Goal: Task Accomplishment & Management: Manage account settings

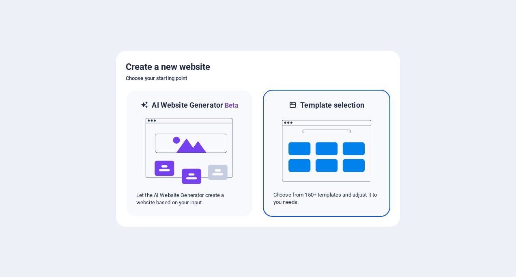
click at [330, 157] on img at bounding box center [326, 150] width 89 height 81
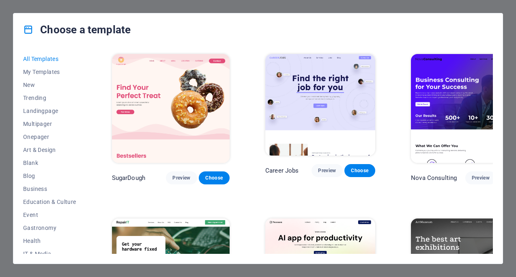
drag, startPoint x: 512, startPoint y: 69, endPoint x: 510, endPoint y: 87, distance: 18.0
click at [510, 87] on div "Choose a template All Templates My Templates New Trending Landingpage Multipage…" at bounding box center [258, 138] width 516 height 277
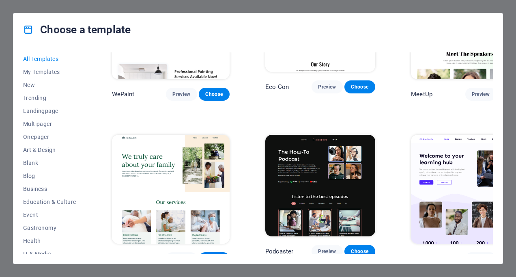
scroll to position [593, 0]
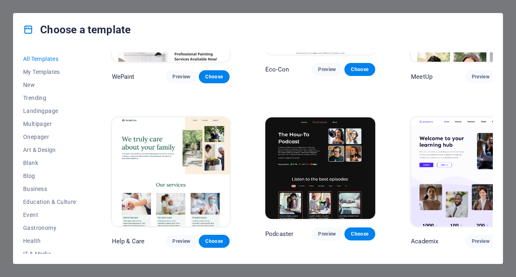
click at [496, 67] on div "All Templates My Templates New Trending Landingpage Multipager Onepager Art & D…" at bounding box center [257, 154] width 489 height 217
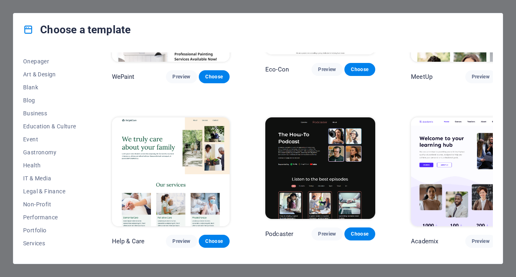
scroll to position [75, 0]
click at [27, 167] on span "Health" at bounding box center [49, 165] width 53 height 6
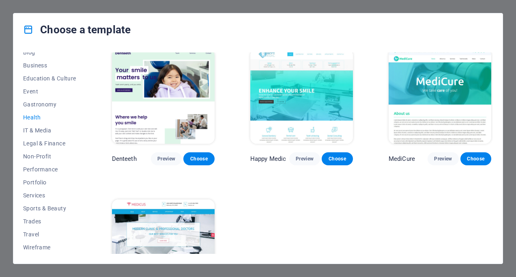
scroll to position [155, 0]
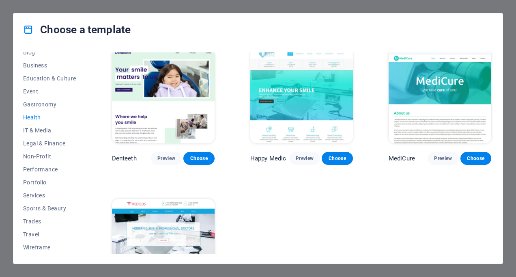
drag, startPoint x: 85, startPoint y: 134, endPoint x: 90, endPoint y: 125, distance: 10.3
click at [90, 125] on div "All Templates My Templates New Trending Landingpage Multipager Onepager Art & D…" at bounding box center [257, 154] width 489 height 217
drag, startPoint x: 87, startPoint y: 135, endPoint x: 86, endPoint y: 115, distance: 20.3
click at [86, 115] on div "All Templates My Templates New Trending Landingpage Multipager Onepager Art & D…" at bounding box center [257, 154] width 489 height 217
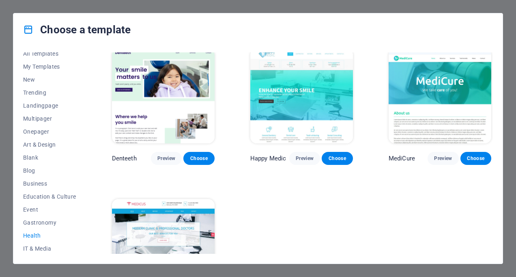
scroll to position [0, 0]
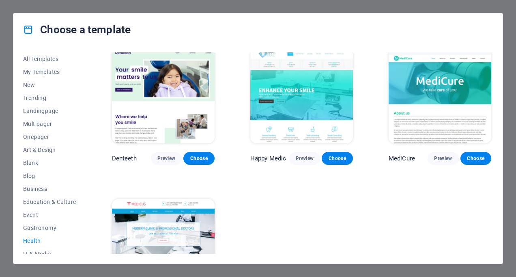
click at [8, 100] on div "Choose a template All Templates My Templates New Trending Landingpage Multipage…" at bounding box center [258, 138] width 516 height 277
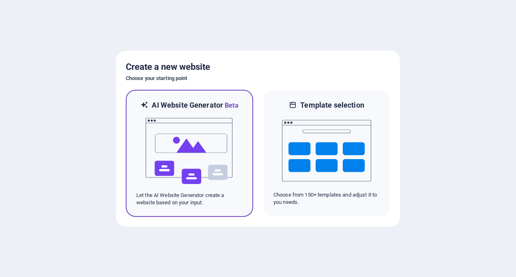
click at [175, 148] on img at bounding box center [189, 150] width 89 height 81
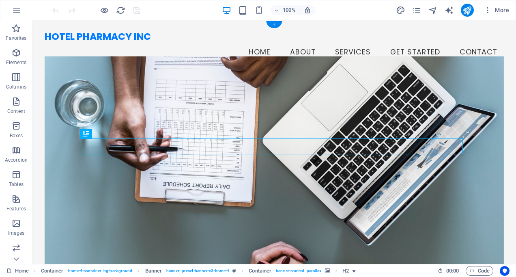
click at [386, 111] on figure at bounding box center [274, 166] width 459 height 221
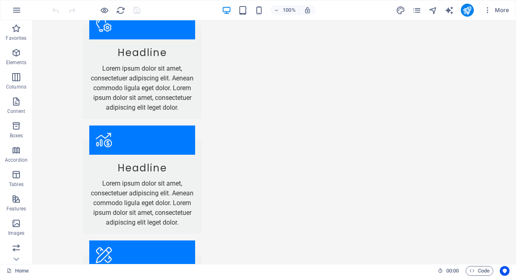
scroll to position [1292, 0]
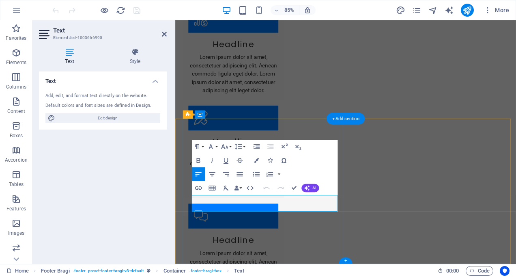
scroll to position [1285, 0]
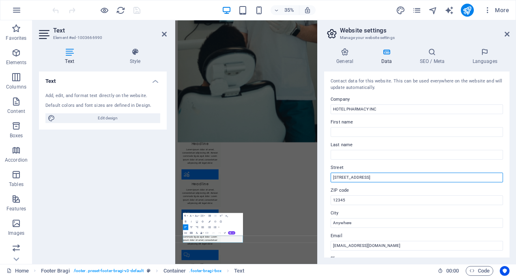
click at [352, 178] on input "[STREET_ADDRESS]" at bounding box center [416, 177] width 172 height 10
paste input "[STREET_ADDRESS]"
click at [406, 176] on input "[STREET_ADDRESS]" at bounding box center [416, 177] width 172 height 10
drag, startPoint x: 390, startPoint y: 176, endPoint x: 437, endPoint y: 175, distance: 47.1
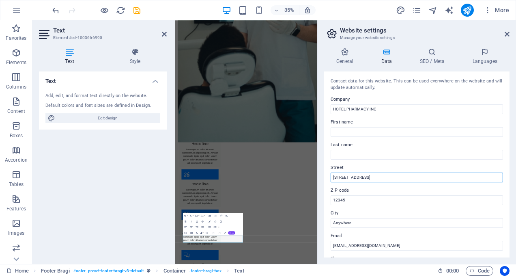
click at [437, 175] on input "[STREET_ADDRESS]" at bounding box center [416, 177] width 172 height 10
type input "[STREET_ADDRESS]"
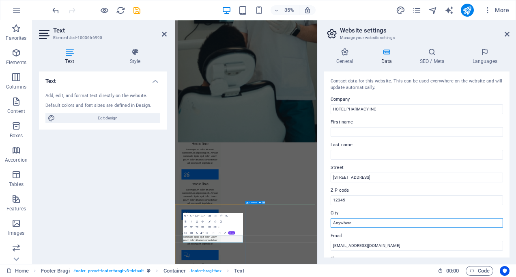
drag, startPoint x: 528, startPoint y: 242, endPoint x: 520, endPoint y: 581, distance: 339.0
click at [384, 220] on input "Anywhere" at bounding box center [416, 223] width 172 height 10
paste input "05301-3216"
type input "05301-3216"
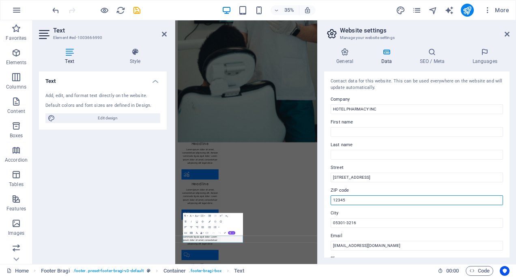
click at [361, 199] on input "12345" at bounding box center [416, 200] width 172 height 10
paste input "05301-3216"
type input "05301-3216"
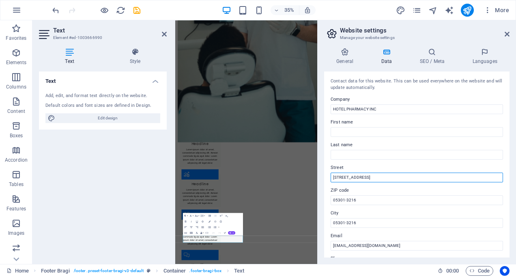
drag, startPoint x: 382, startPoint y: 176, endPoint x: 362, endPoint y: 175, distance: 19.9
click at [362, 175] on input "[STREET_ADDRESS]" at bounding box center [416, 177] width 172 height 10
type input "[STREET_ADDRESS]"
click at [360, 232] on label "Email" at bounding box center [416, 236] width 172 height 10
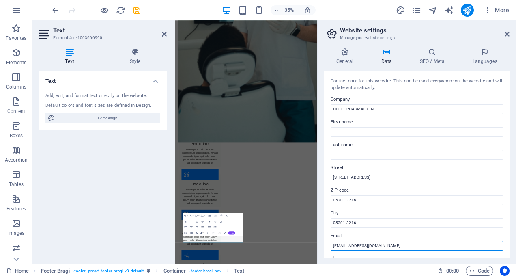
click at [360, 240] on input "[EMAIL_ADDRESS][DOMAIN_NAME]" at bounding box center [416, 245] width 172 height 10
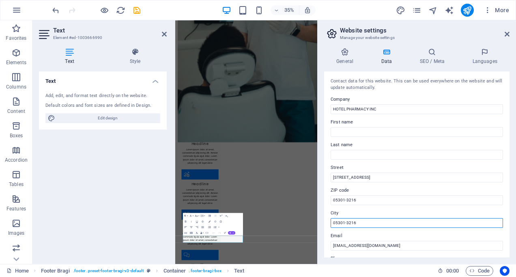
click at [346, 222] on input "05301-3216" at bounding box center [416, 223] width 172 height 10
paste input "Brattleboro"
click at [346, 222] on input "Brattleboro3216" at bounding box center [416, 223] width 172 height 10
paste input "text"
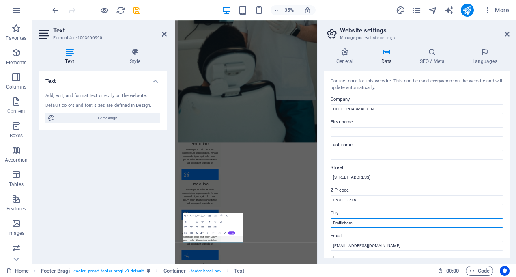
type input "Brattleboro"
drag, startPoint x: 509, startPoint y: 127, endPoint x: 507, endPoint y: 149, distance: 22.4
click at [507, 149] on div "General Data SEO / Meta Languages Website name [DOMAIN_NAME] Logo Drag files he…" at bounding box center [416, 152] width 198 height 222
drag, startPoint x: 507, startPoint y: 149, endPoint x: 507, endPoint y: 167, distance: 17.4
click at [507, 167] on div "Contact data for this website. This can be used everywhere on the website and w…" at bounding box center [416, 164] width 185 height 186
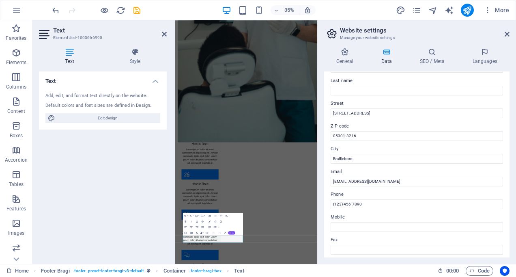
scroll to position [64, 0]
click at [351, 241] on label "Fax" at bounding box center [416, 240] width 172 height 10
click at [351, 245] on input "Fax" at bounding box center [416, 250] width 172 height 10
drag, startPoint x: 538, startPoint y: 224, endPoint x: 579, endPoint y: 545, distance: 323.7
paste input "802) 300-4918"
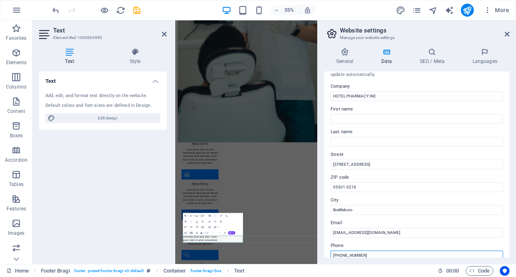
scroll to position [0, 0]
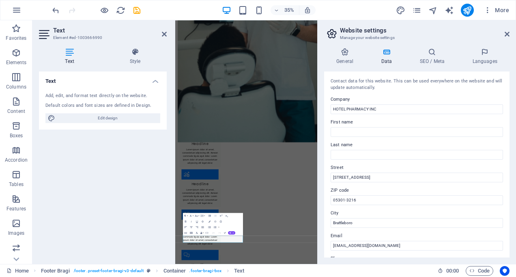
type input "[PHONE_NUMBER]"
click at [342, 128] on input "First name" at bounding box center [416, 132] width 172 height 10
paste input "[PERSON_NAME]"
click at [364, 130] on input "[PERSON_NAME]" at bounding box center [416, 132] width 172 height 10
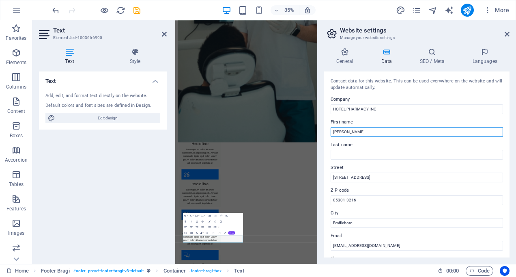
type input "[PERSON_NAME]"
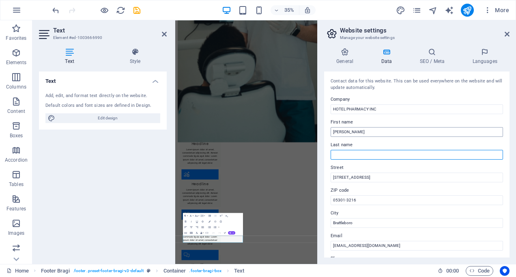
paste input "[PERSON_NAME]"
type input "[PERSON_NAME]"
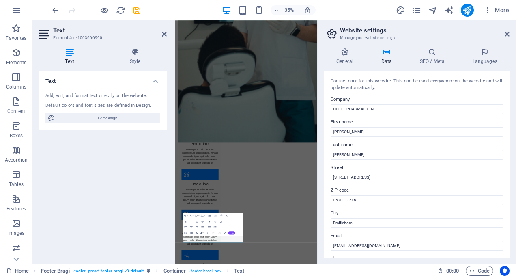
drag, startPoint x: 511, startPoint y: 149, endPoint x: 508, endPoint y: 172, distance: 22.9
click at [508, 172] on div "General Data SEO / Meta Languages Website name [DOMAIN_NAME] Logo Drag files he…" at bounding box center [416, 152] width 198 height 222
click at [484, 270] on span "Code" at bounding box center [479, 271] width 20 height 10
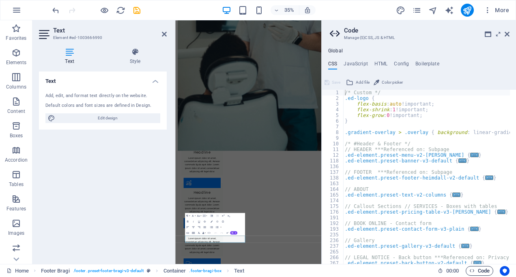
click at [484, 270] on span "Code" at bounding box center [479, 271] width 20 height 10
click at [471, 270] on icon "button" at bounding box center [471, 270] width 5 height 5
click at [469, 270] on icon "button" at bounding box center [471, 270] width 5 height 5
click at [476, 270] on span "Code" at bounding box center [479, 271] width 20 height 10
click at [472, 269] on icon "button" at bounding box center [471, 270] width 5 height 5
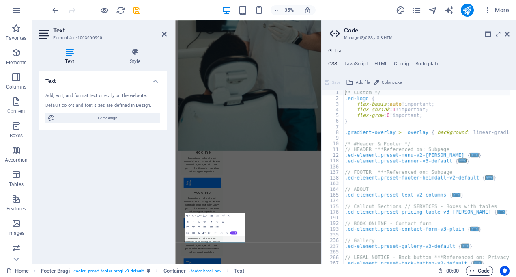
click at [469, 269] on icon "button" at bounding box center [471, 270] width 5 height 5
click at [480, 270] on span "Code" at bounding box center [479, 271] width 20 height 10
click at [331, 32] on icon at bounding box center [336, 33] width 12 height 11
drag, startPoint x: 506, startPoint y: 32, endPoint x: 388, endPoint y: 13, distance: 119.9
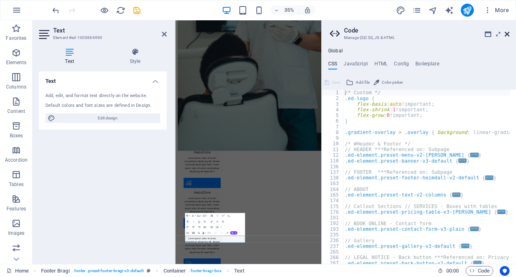
click at [506, 32] on icon at bounding box center [506, 34] width 5 height 6
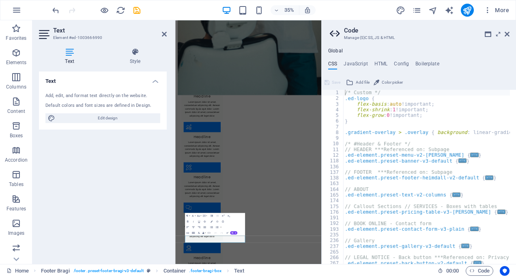
scroll to position [1285, 0]
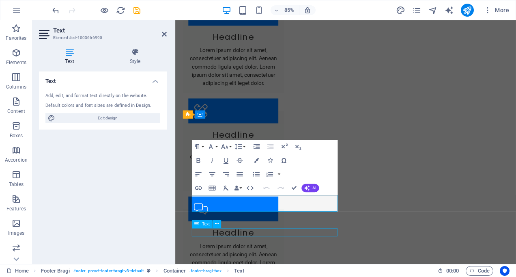
scroll to position [1292, 0]
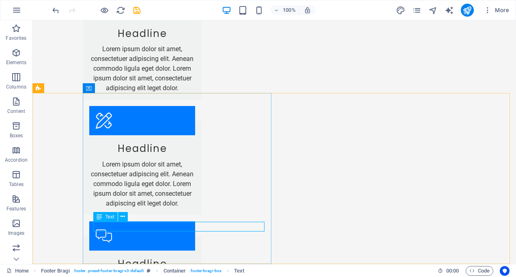
click at [108, 214] on span "Text" at bounding box center [109, 216] width 9 height 5
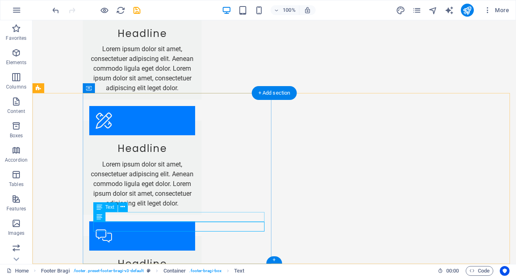
drag, startPoint x: 134, startPoint y: 215, endPoint x: 126, endPoint y: 215, distance: 8.1
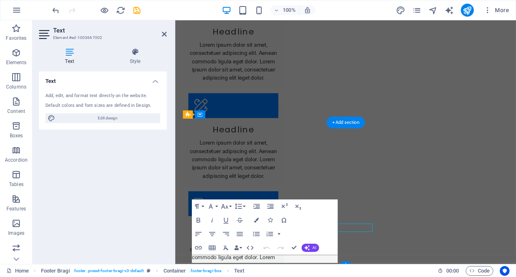
scroll to position [1285, 0]
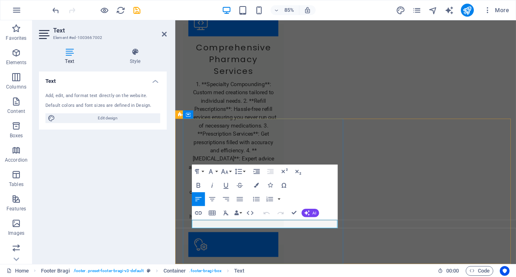
scroll to position [1224, 0]
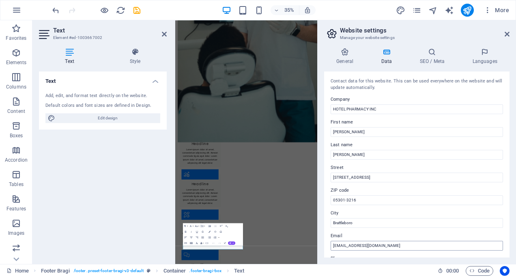
drag, startPoint x: 505, startPoint y: 270, endPoint x: 463, endPoint y: 244, distance: 49.3
click at [463, 244] on div "Home Favorites Elements Columns Content Boxes Accordion Tables Features Images …" at bounding box center [258, 141] width 516 height 243
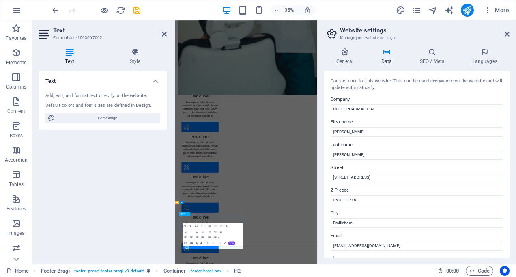
scroll to position [1276, 0]
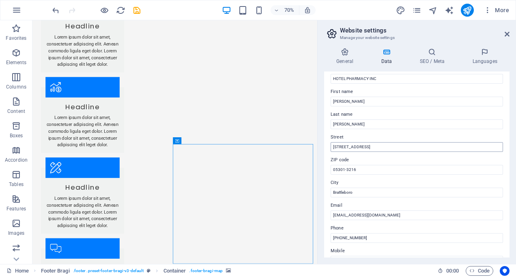
scroll to position [19, 0]
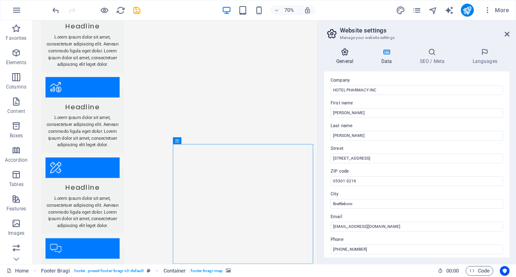
click at [351, 60] on h4 "General" at bounding box center [346, 56] width 45 height 17
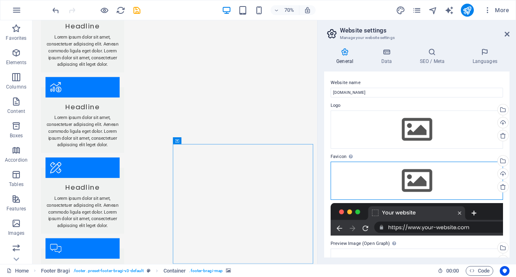
click at [488, 188] on div "Drag files here, click to choose files or select files from Files or our free s…" at bounding box center [416, 180] width 172 height 38
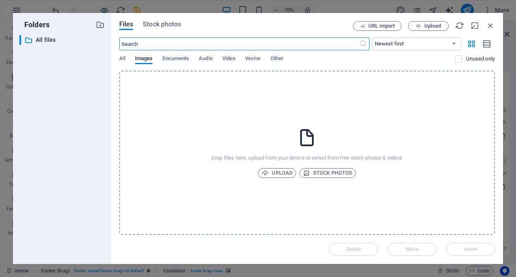
scroll to position [1190, 0]
click at [120, 60] on span "All" at bounding box center [122, 59] width 6 height 11
click at [125, 60] on span "All" at bounding box center [122, 59] width 6 height 11
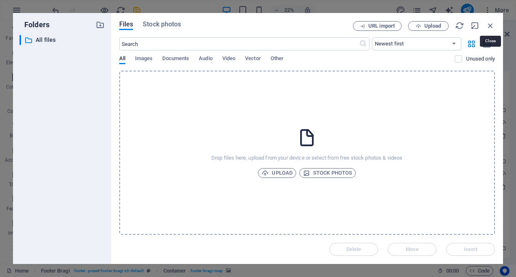
click at [490, 24] on icon "button" at bounding box center [490, 25] width 9 height 9
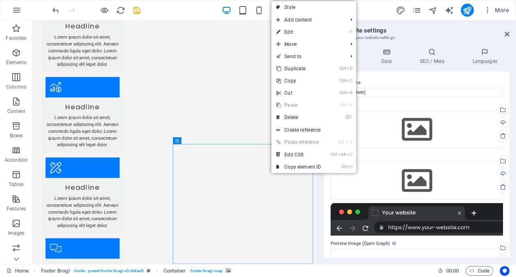
click at [322, 199] on div "General Data SEO / Meta Languages Website name [DOMAIN_NAME] Logo Drag files he…" at bounding box center [416, 152] width 198 height 222
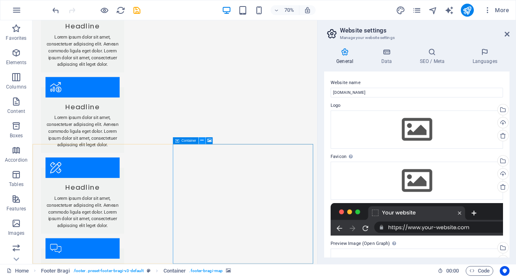
click at [202, 141] on icon at bounding box center [201, 140] width 3 height 6
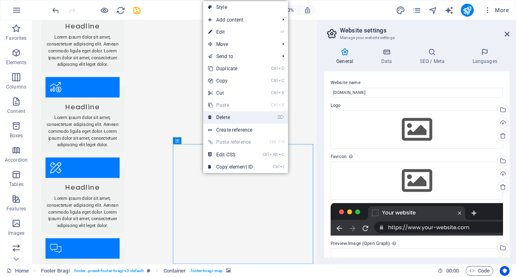
click at [210, 117] on icon at bounding box center [210, 117] width 4 height 12
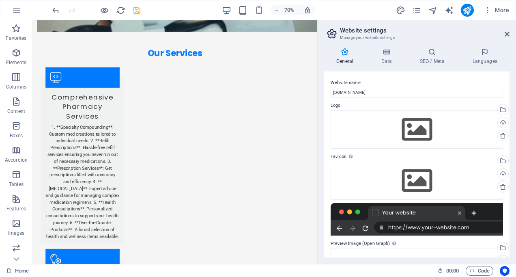
scroll to position [917, 0]
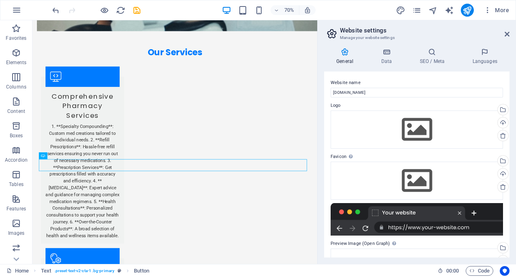
click at [400, 214] on div at bounding box center [416, 219] width 172 height 32
click at [405, 231] on div at bounding box center [416, 219] width 172 height 32
click at [405, 228] on div at bounding box center [416, 219] width 172 height 32
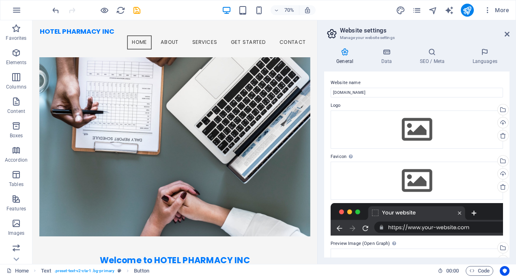
scroll to position [58, 0]
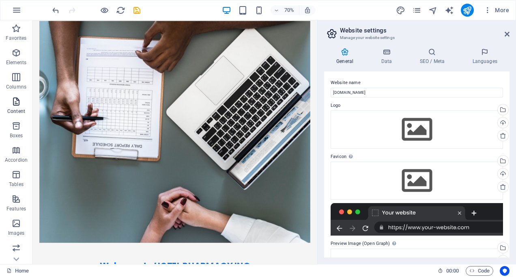
click at [15, 102] on icon "button" at bounding box center [16, 101] width 10 height 10
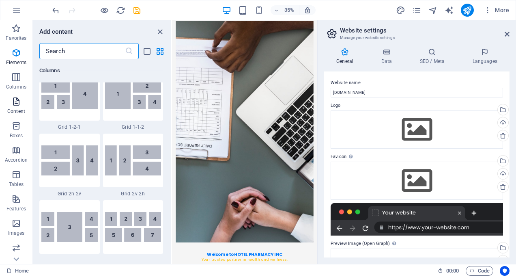
scroll to position [1419, 0]
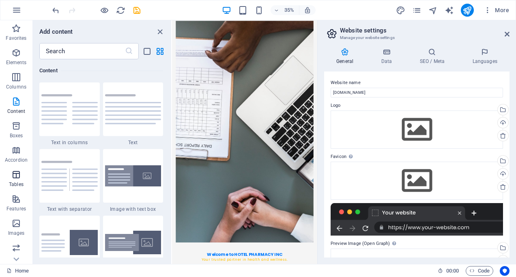
click at [0, 173] on html "HOTEL PHARMACY INC Home Favorites Elements Columns Content Boxes Accordion Tabl…" at bounding box center [258, 138] width 516 height 277
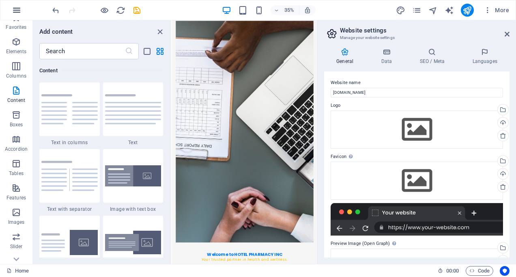
scroll to position [11, 0]
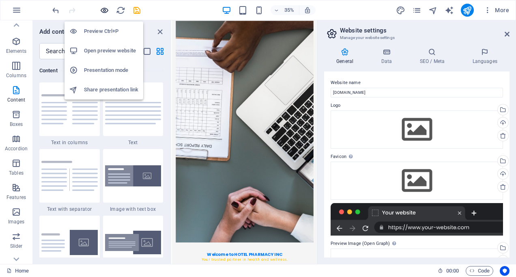
click at [106, 9] on icon "button" at bounding box center [104, 10] width 9 height 9
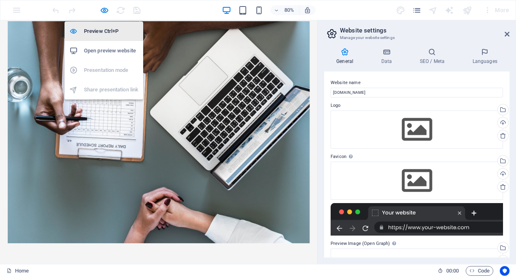
click at [107, 30] on h6 "Preview Ctrl+P" at bounding box center [111, 31] width 54 height 10
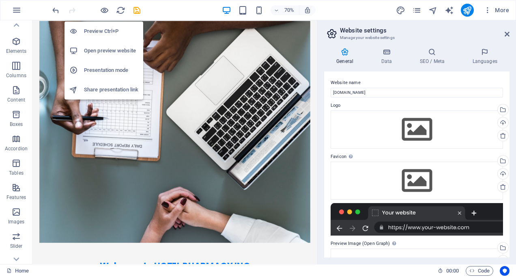
click at [101, 30] on h6 "Preview Ctrl+P" at bounding box center [111, 31] width 54 height 10
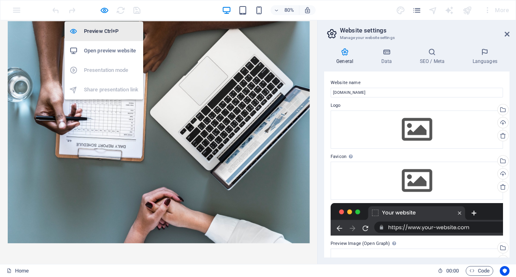
click at [101, 30] on h6 "Preview Ctrl+P" at bounding box center [111, 31] width 54 height 10
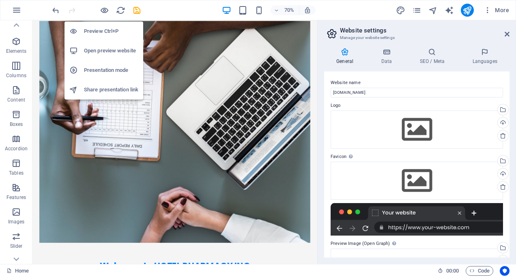
click at [104, 90] on h6 "Share presentation link" at bounding box center [111, 90] width 54 height 10
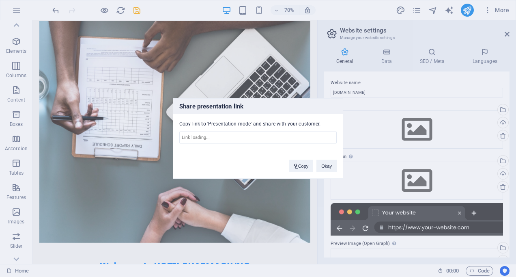
type input "[URL][DOMAIN_NAME]"
click at [302, 163] on button "Copy" at bounding box center [301, 166] width 25 height 12
click at [325, 163] on button "Okay" at bounding box center [326, 166] width 20 height 12
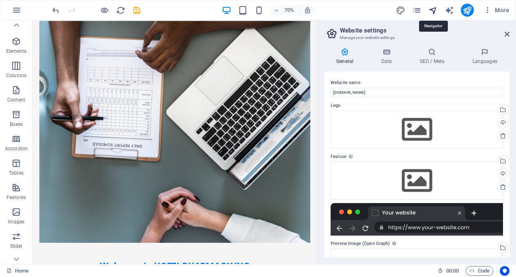
click at [432, 10] on icon "navigator" at bounding box center [432, 10] width 9 height 9
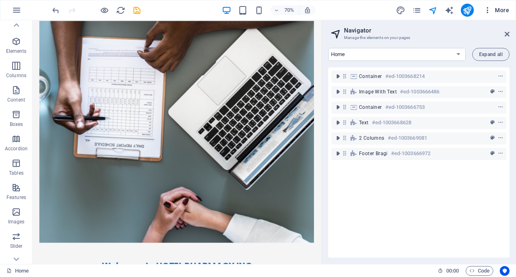
click at [489, 8] on icon "button" at bounding box center [487, 10] width 8 height 8
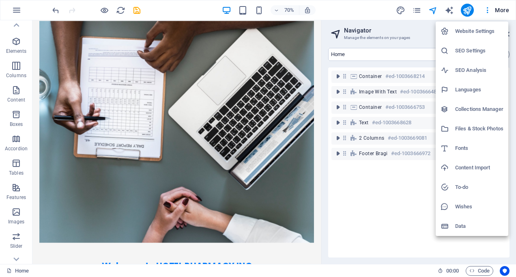
click at [416, 10] on div at bounding box center [258, 138] width 516 height 277
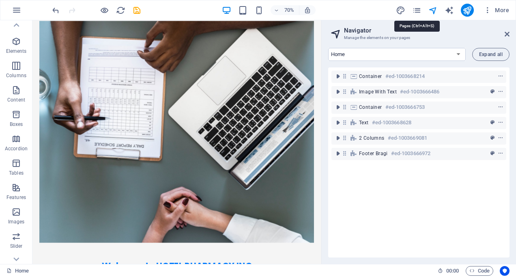
click at [416, 10] on icon "pages" at bounding box center [416, 10] width 9 height 9
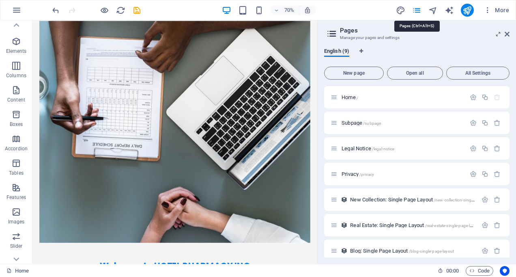
click at [416, 10] on icon "pages" at bounding box center [416, 10] width 9 height 9
click at [496, 12] on span "More" at bounding box center [496, 10] width 26 height 8
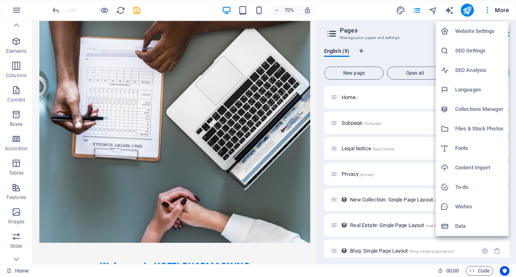
click at [468, 10] on div at bounding box center [258, 138] width 516 height 277
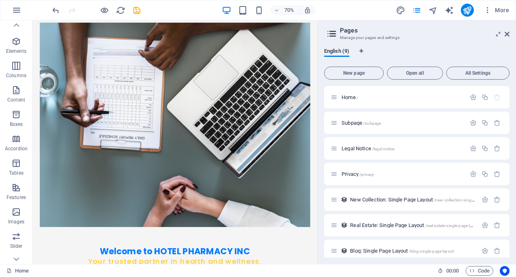
scroll to position [56, 0]
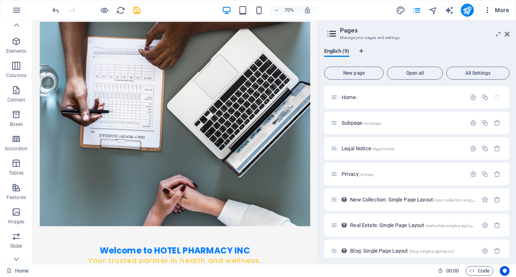
click at [495, 10] on span "More" at bounding box center [496, 10] width 26 height 8
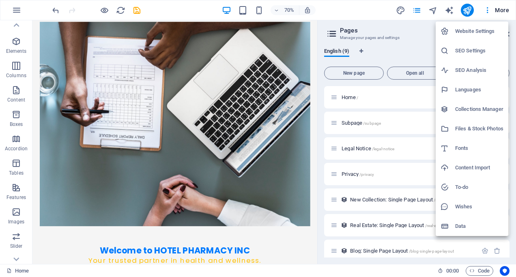
click at [502, 11] on div at bounding box center [258, 138] width 516 height 277
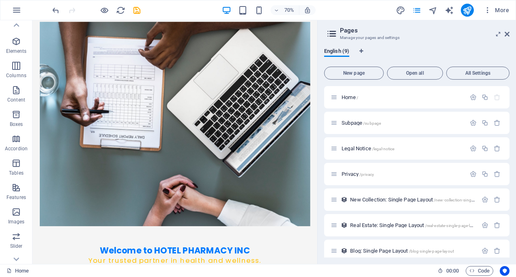
click at [502, 11] on span "More" at bounding box center [496, 10] width 26 height 8
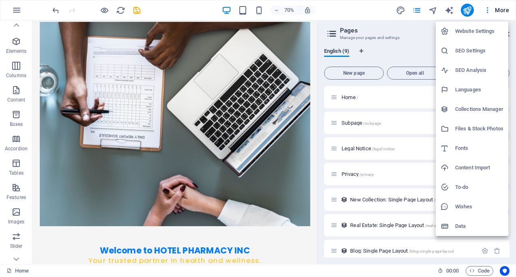
click at [486, 11] on div at bounding box center [258, 138] width 516 height 277
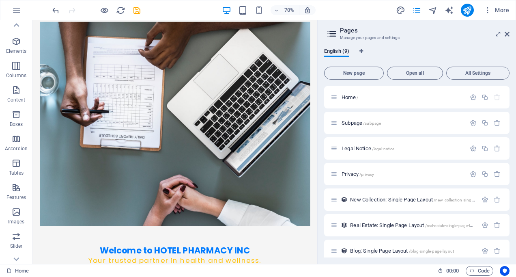
click at [486, 11] on icon "button" at bounding box center [487, 10] width 8 height 8
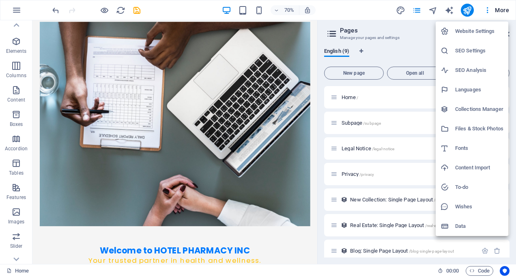
click at [433, 8] on div at bounding box center [258, 138] width 516 height 277
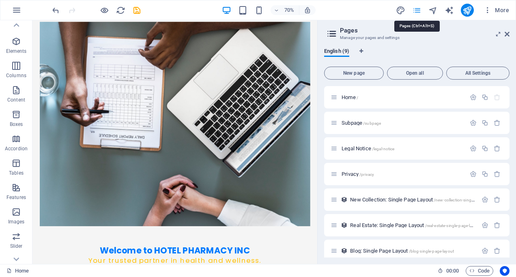
click at [417, 11] on icon "pages" at bounding box center [416, 10] width 9 height 9
click at [465, 10] on icon "publish" at bounding box center [466, 10] width 9 height 9
checkbox input "false"
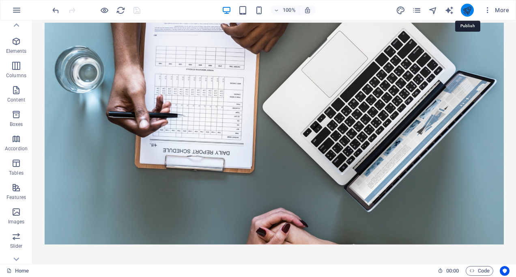
click at [466, 14] on icon "publish" at bounding box center [466, 10] width 9 height 9
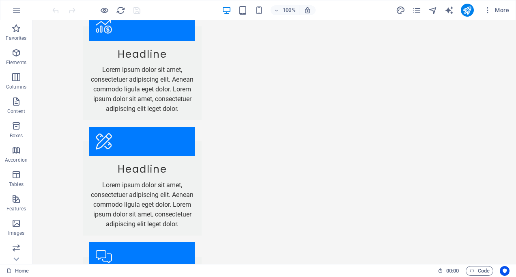
scroll to position [1292, 0]
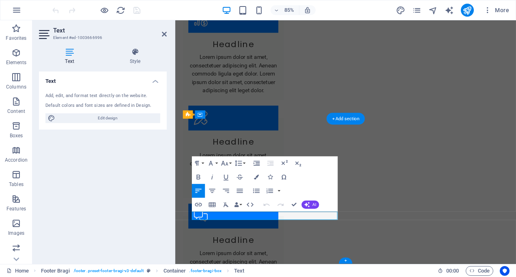
scroll to position [1285, 0]
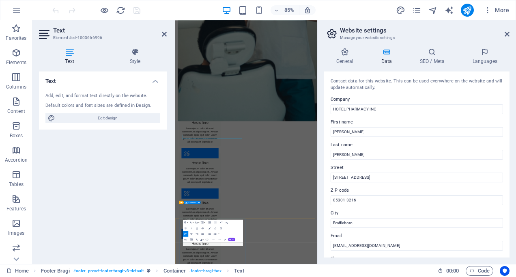
scroll to position [1224, 0]
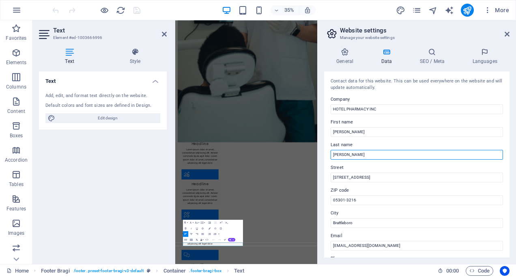
click at [362, 154] on input "[PERSON_NAME]" at bounding box center [416, 155] width 172 height 10
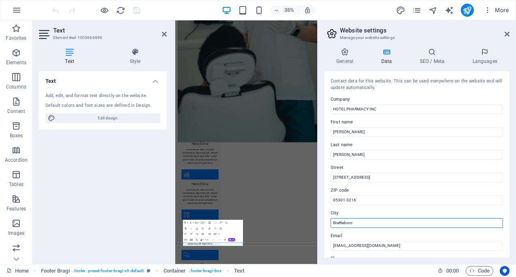
click at [347, 222] on input "Brattleboro" at bounding box center [416, 223] width 172 height 10
click at [358, 222] on input "Brattleboro" at bounding box center [416, 223] width 172 height 10
type input "Brattleboro, VT"
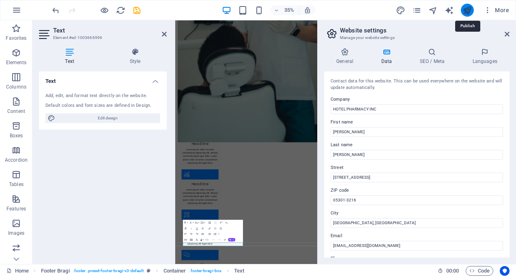
click at [463, 11] on icon "publish" at bounding box center [466, 10] width 9 height 9
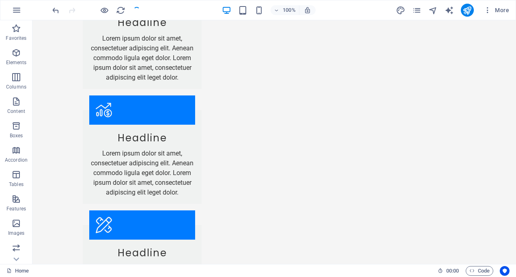
scroll to position [1292, 0]
